Goal: Find specific page/section: Find specific page/section

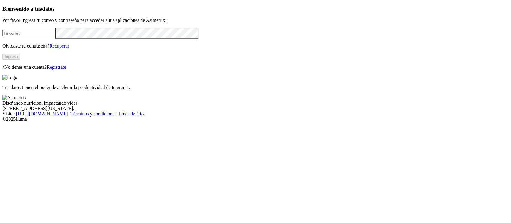
type input "[PERSON_NAME][EMAIL_ADDRESS][PERSON_NAME][DOMAIN_NAME]"
click at [20, 60] on button "Ingresa" at bounding box center [11, 57] width 18 height 6
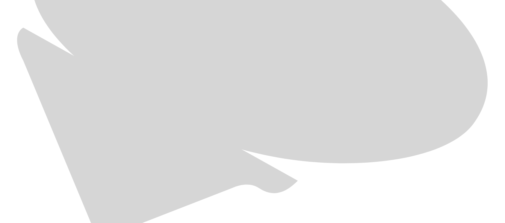
scroll to position [434, 0]
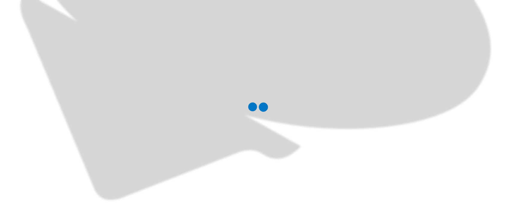
scroll to position [0, 0]
